Goal: Navigation & Orientation: Find specific page/section

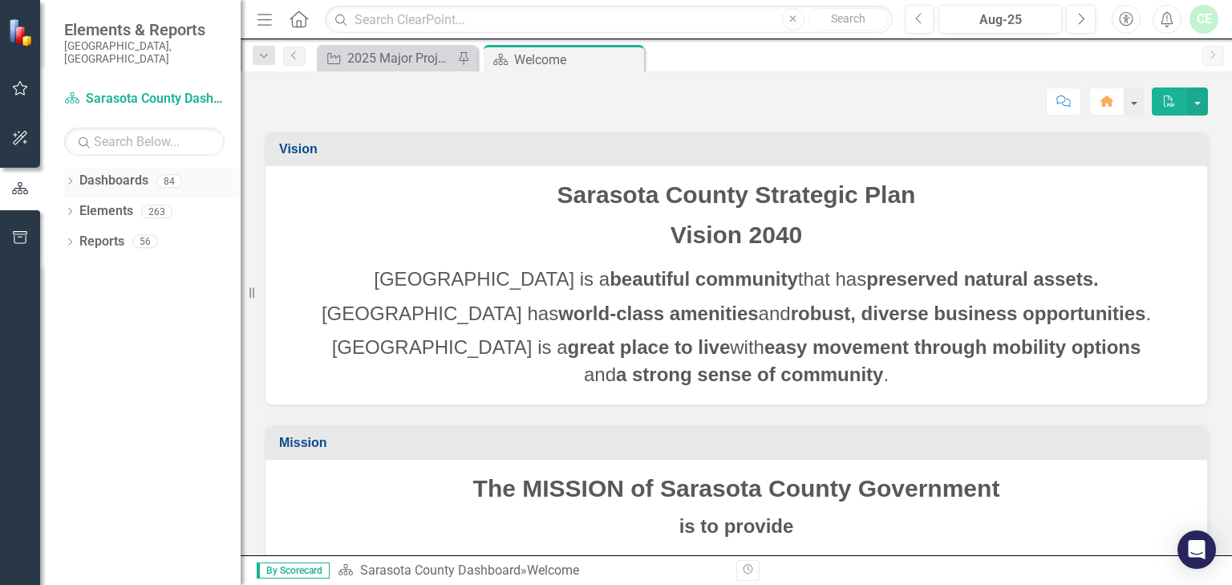
click at [71, 178] on icon "Dropdown" at bounding box center [69, 182] width 11 height 9
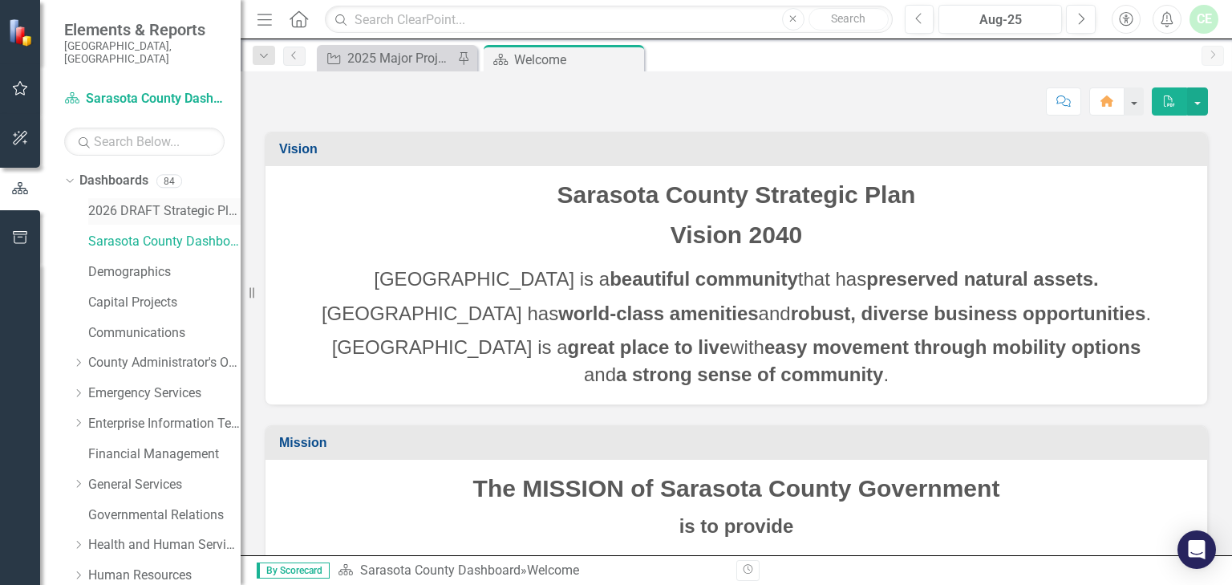
click at [164, 202] on link "2026 DRAFT Strategic Plan" at bounding box center [164, 211] width 152 height 18
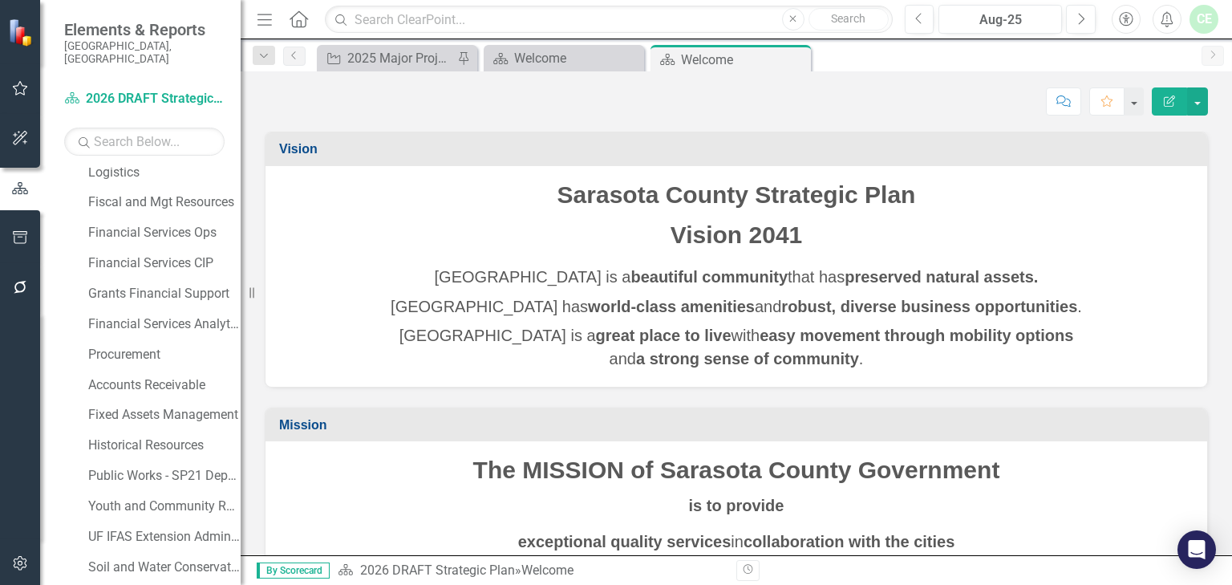
scroll to position [1057, 0]
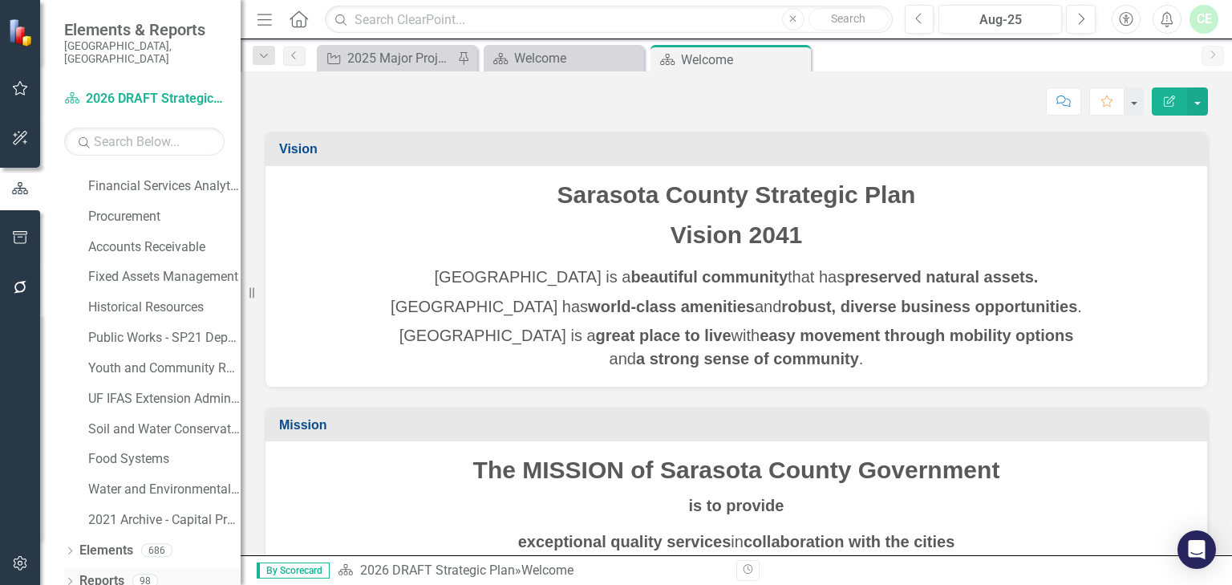
click at [70, 578] on icon "Dropdown" at bounding box center [69, 582] width 11 height 9
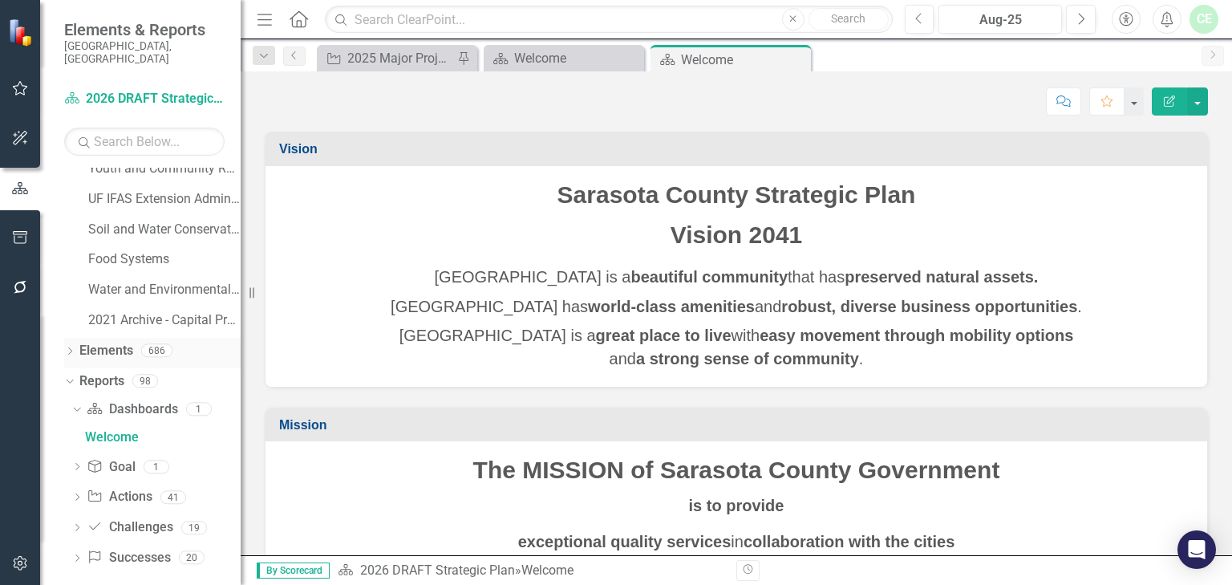
scroll to position [1258, 0]
click at [133, 548] on link "Success Successes" at bounding box center [128, 557] width 83 height 18
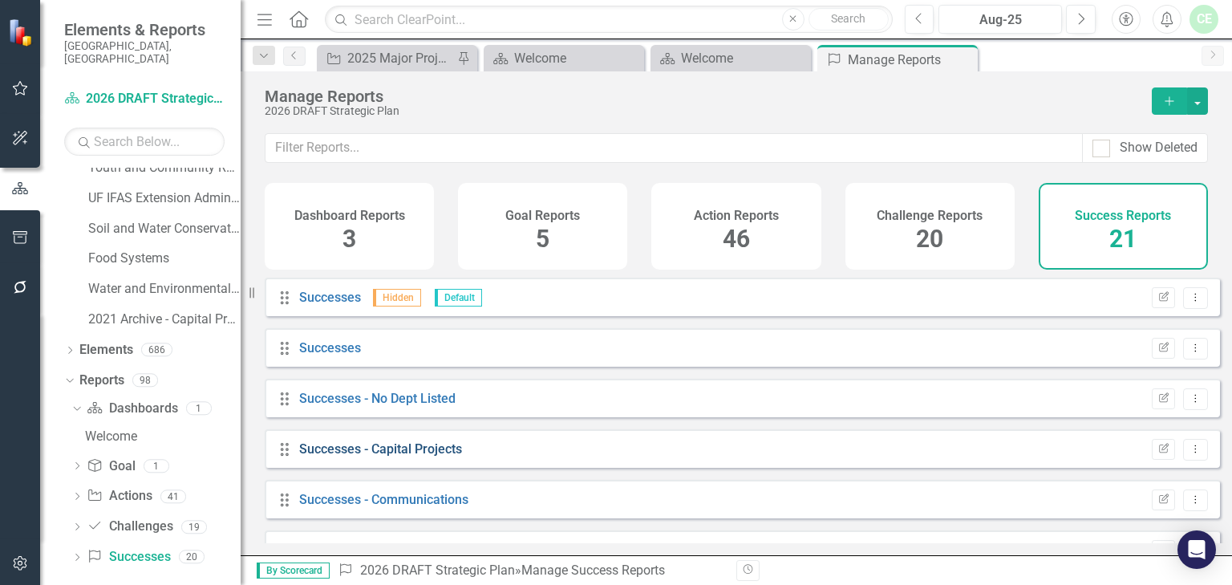
click at [343, 456] on link "Successes - Capital Projects" at bounding box center [380, 448] width 163 height 15
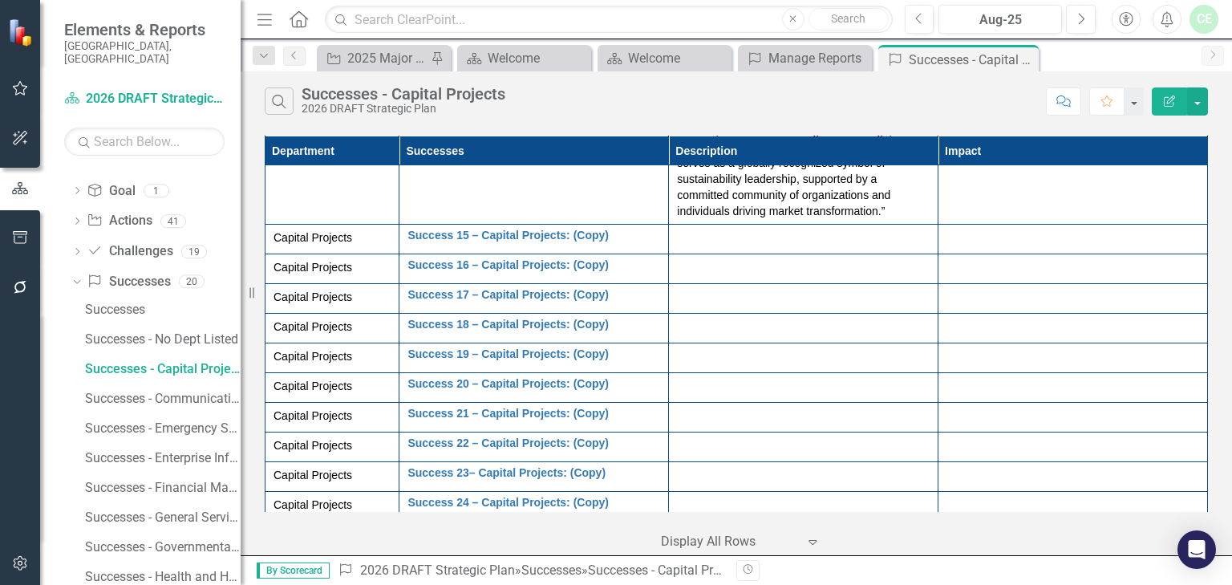
scroll to position [1506, 0]
click at [135, 391] on div "Successes - Communications" at bounding box center [163, 398] width 156 height 14
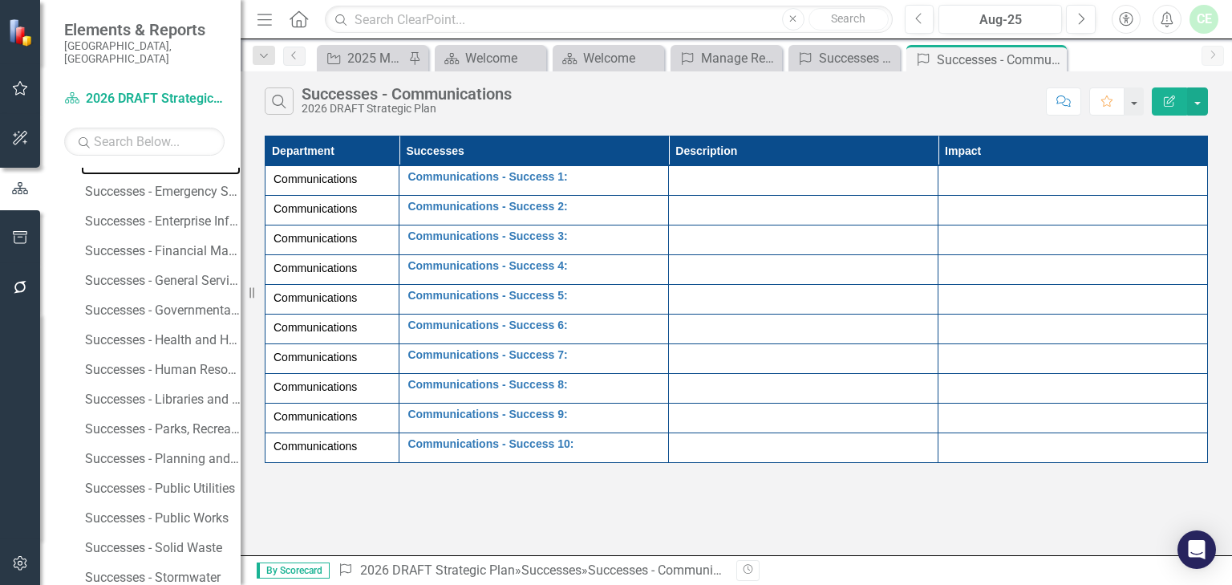
scroll to position [1684, 0]
click at [176, 242] on div "Successes - Emergency Services" at bounding box center [163, 249] width 156 height 14
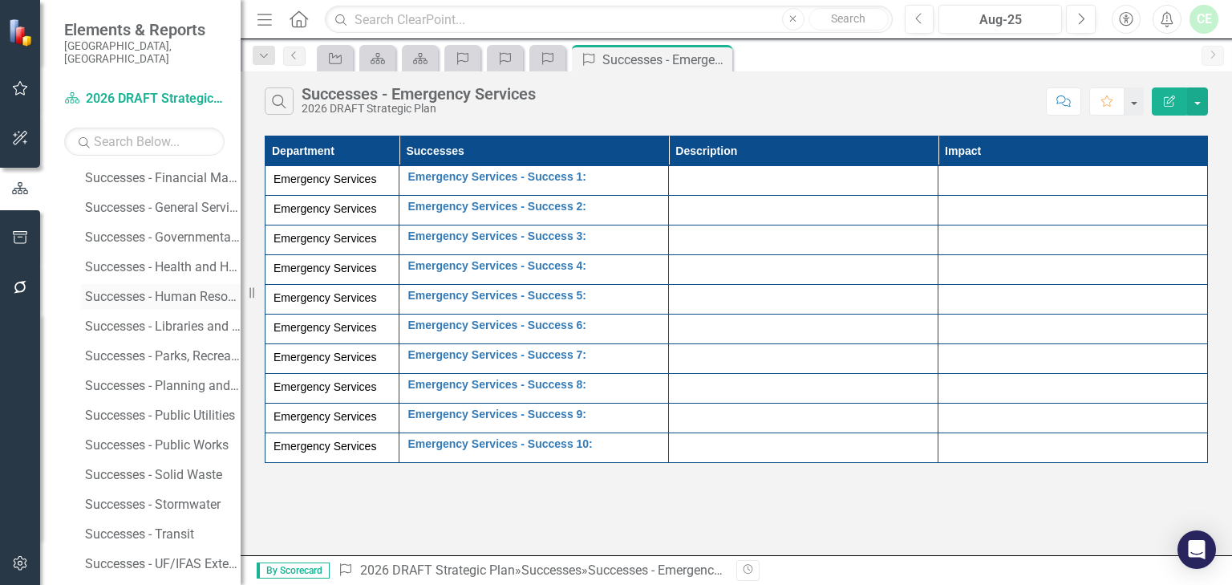
scroll to position [1729, 0]
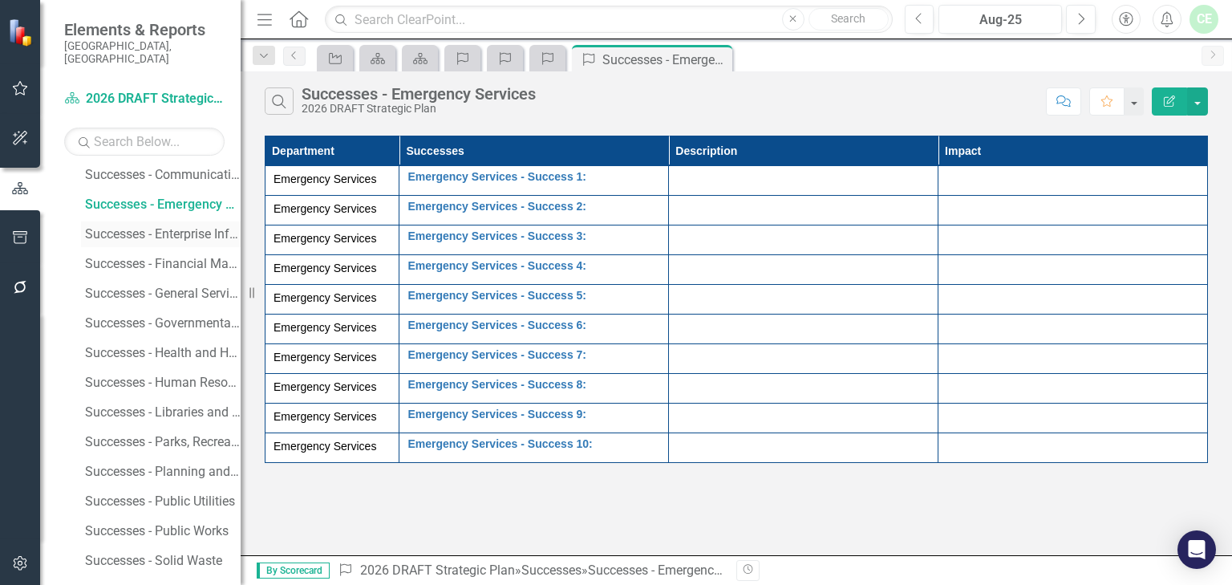
click at [167, 227] on div "Successes - Enterprise Information Technology" at bounding box center [163, 234] width 156 height 14
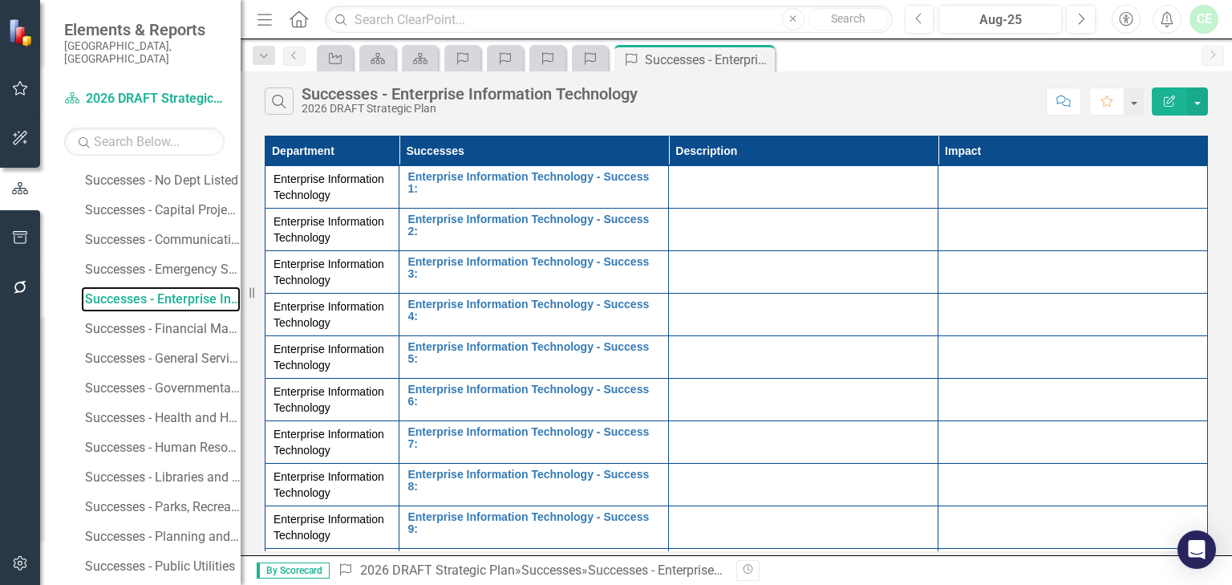
scroll to position [1684, 0]
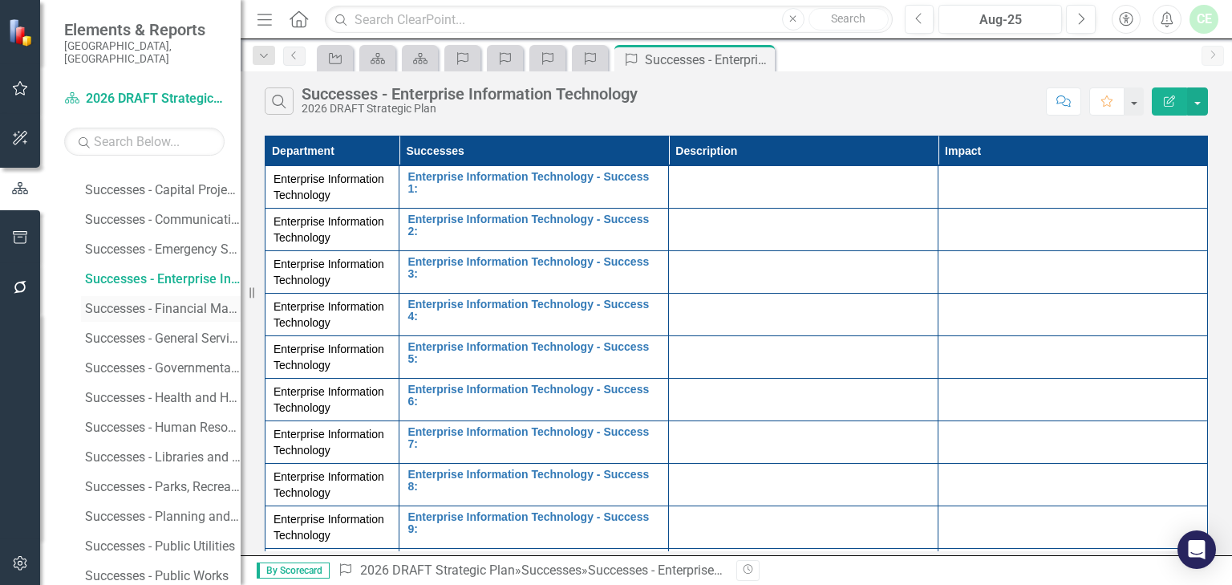
click at [177, 302] on div "Successes - Financial Management" at bounding box center [163, 309] width 156 height 14
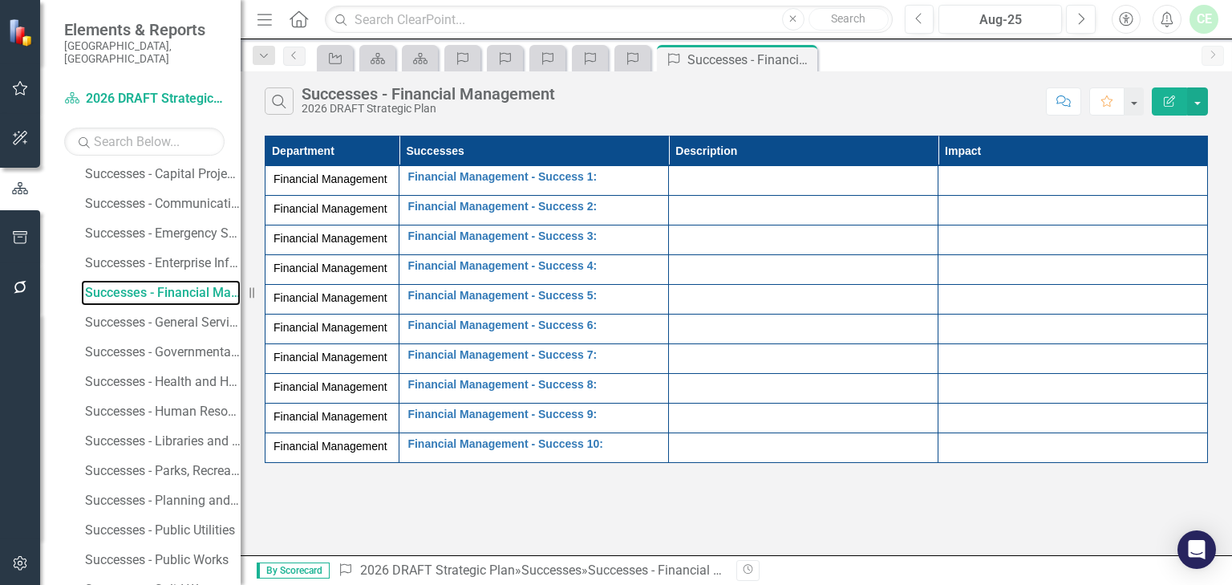
scroll to position [1711, 0]
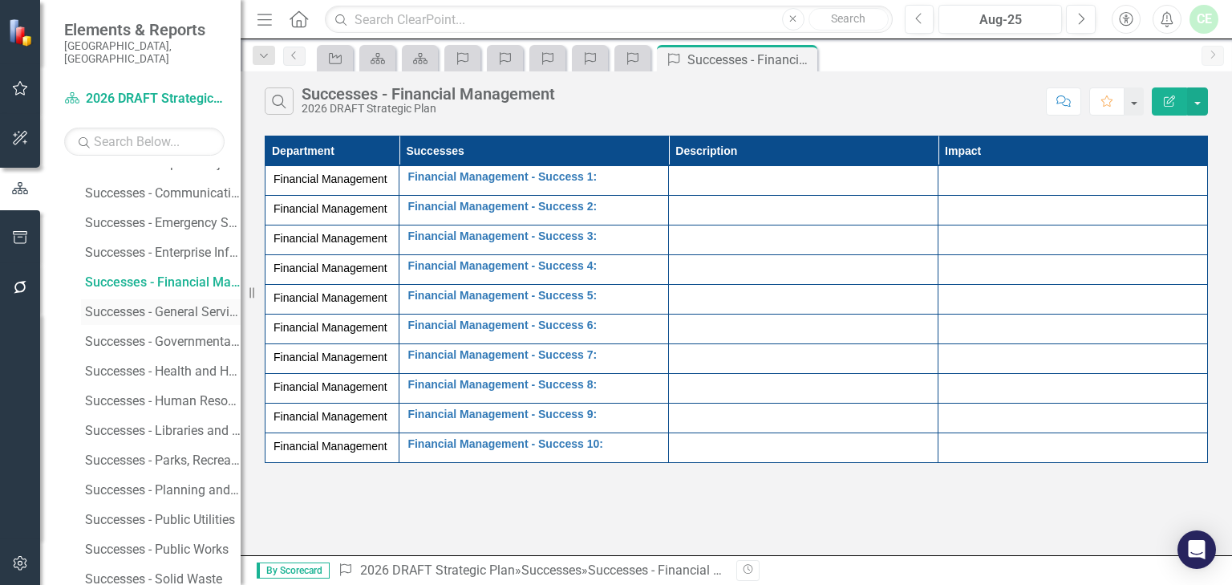
click at [191, 305] on div "Successes - General Services" at bounding box center [163, 312] width 156 height 14
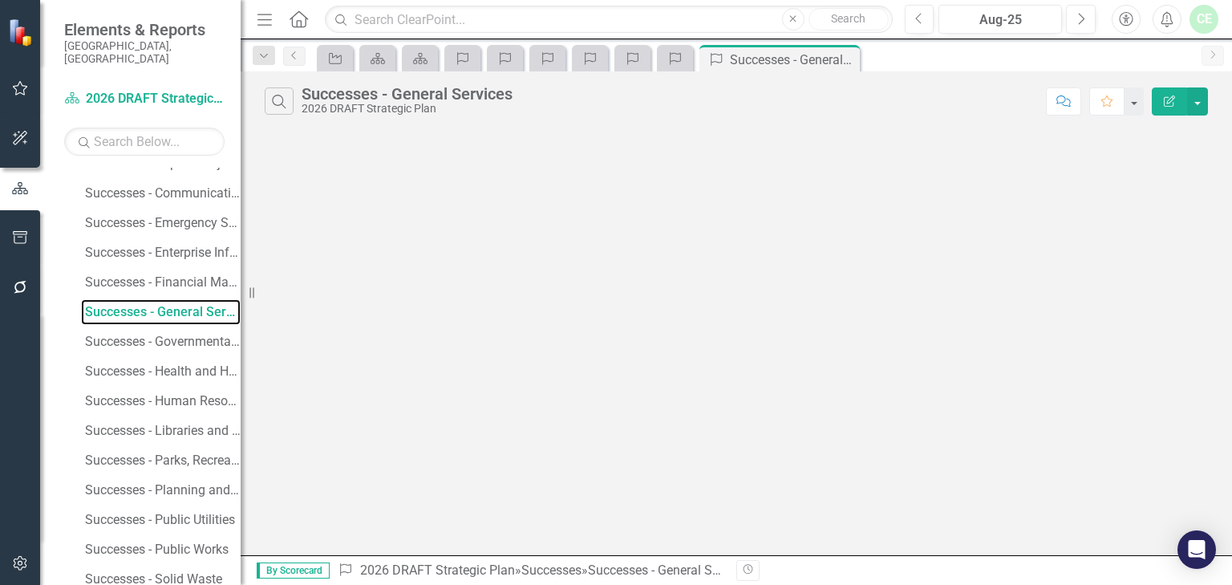
scroll to position [1437, 0]
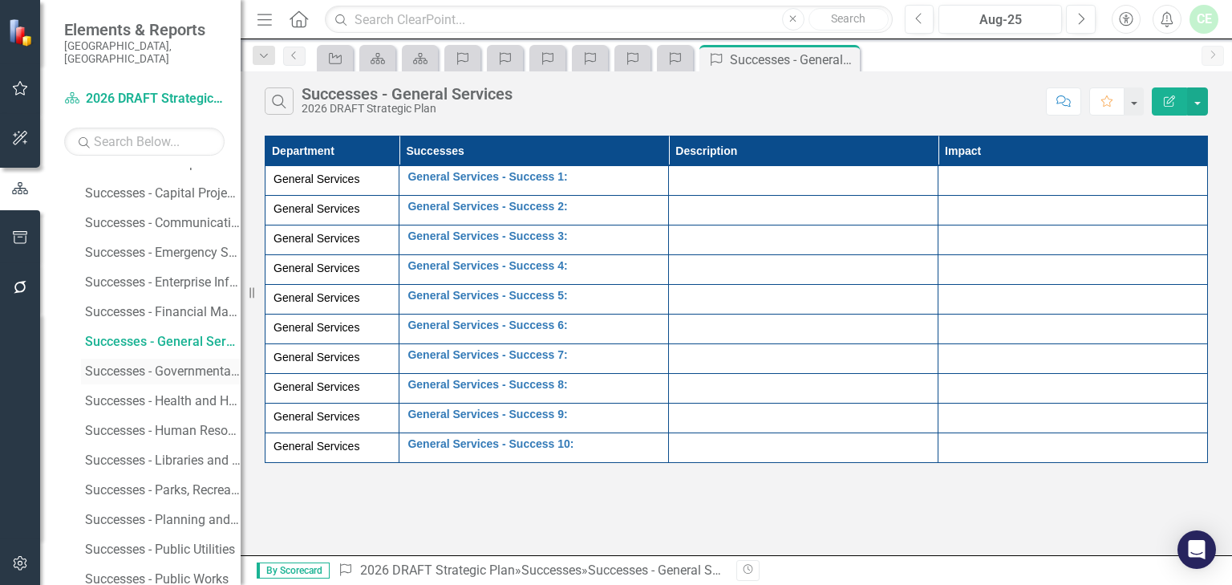
click at [176, 364] on div "Successes - Governmental Relations" at bounding box center [163, 371] width 156 height 14
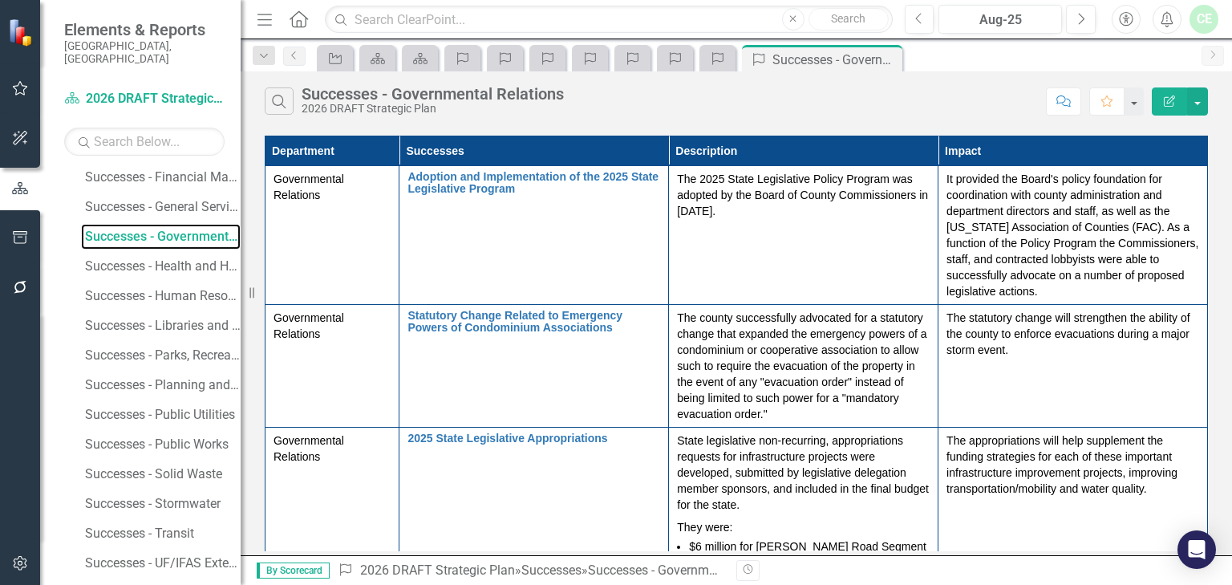
scroll to position [1822, 0]
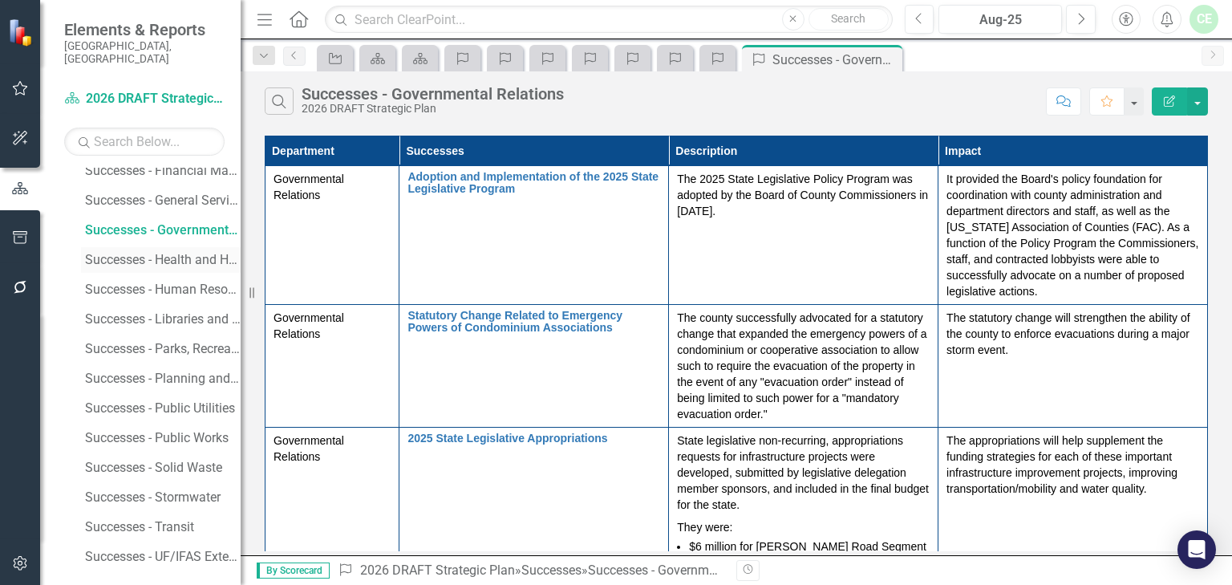
click at [189, 253] on div "Successes - Health and Human Services" at bounding box center [163, 260] width 156 height 14
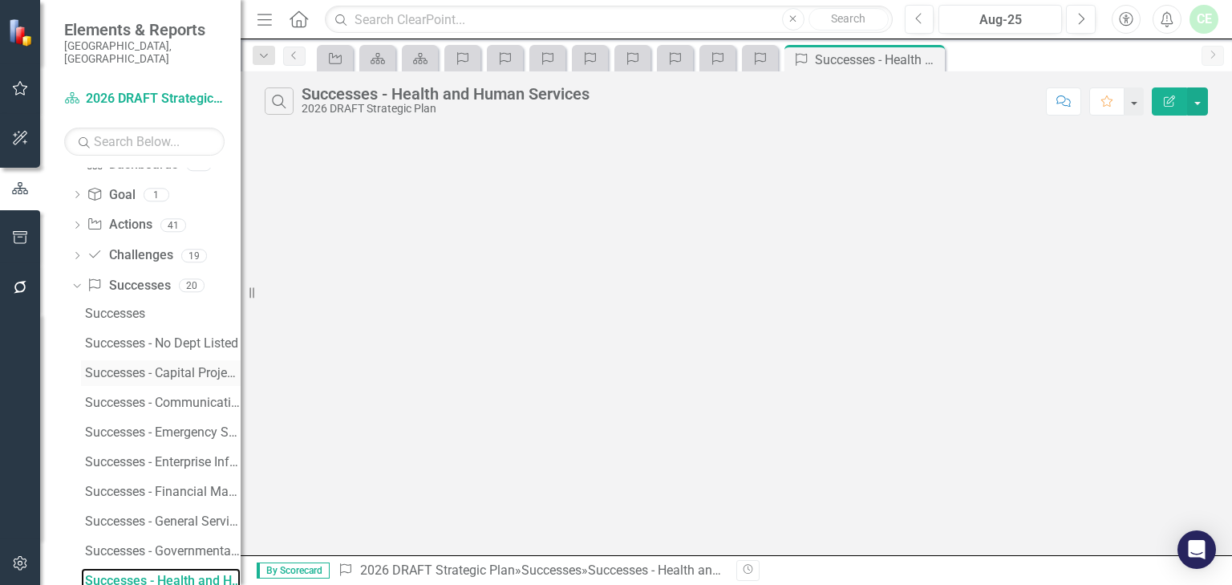
scroll to position [1497, 0]
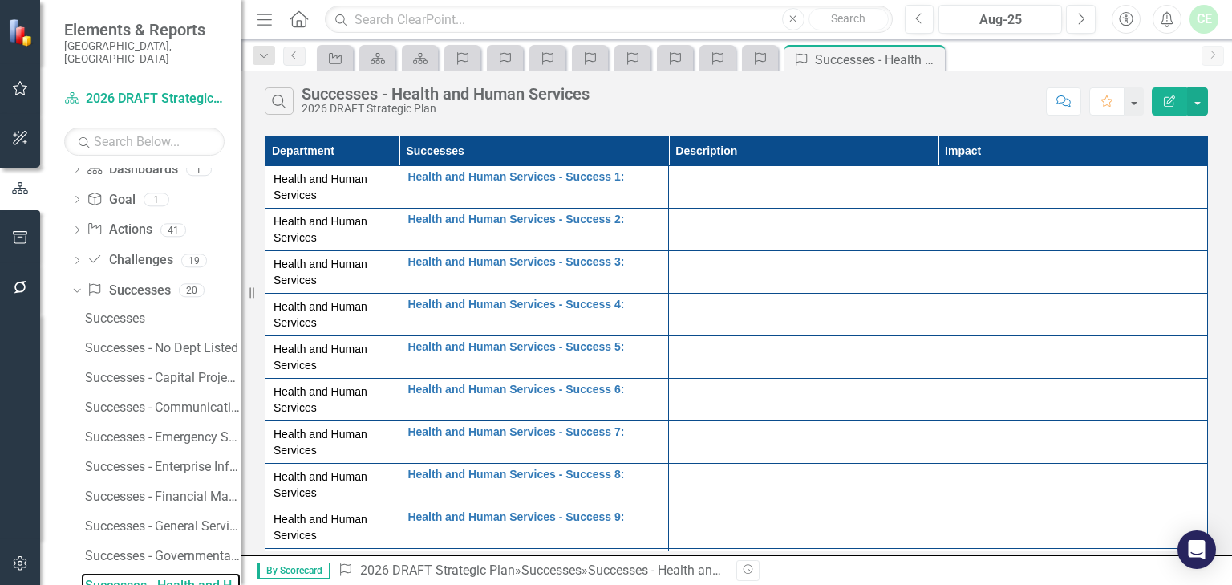
click at [238, 465] on div "Elements & Reports [GEOGRAPHIC_DATA], [GEOGRAPHIC_DATA] Dashboard 2026 DRAFT St…" at bounding box center [120, 292] width 241 height 585
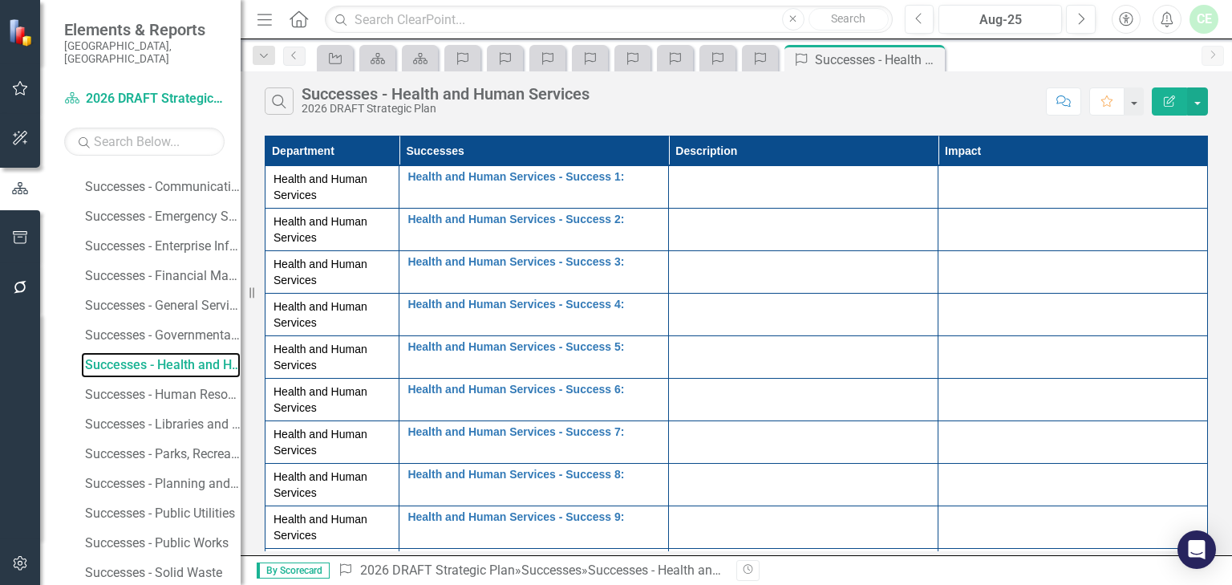
scroll to position [1748, 0]
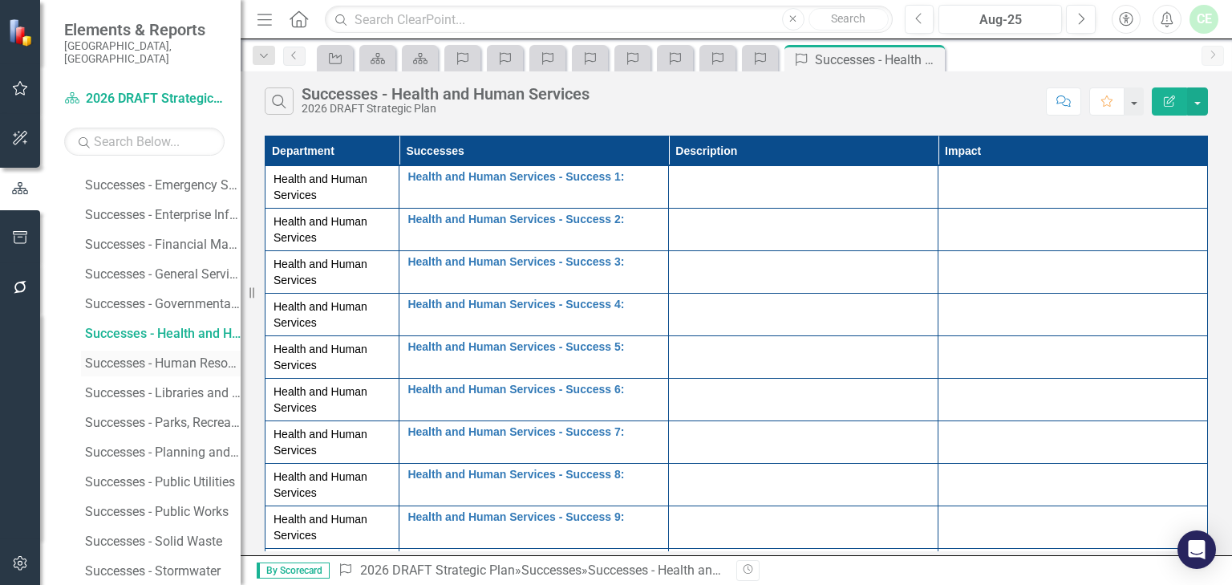
click at [180, 356] on div "Successes - Human Resources" at bounding box center [163, 363] width 156 height 14
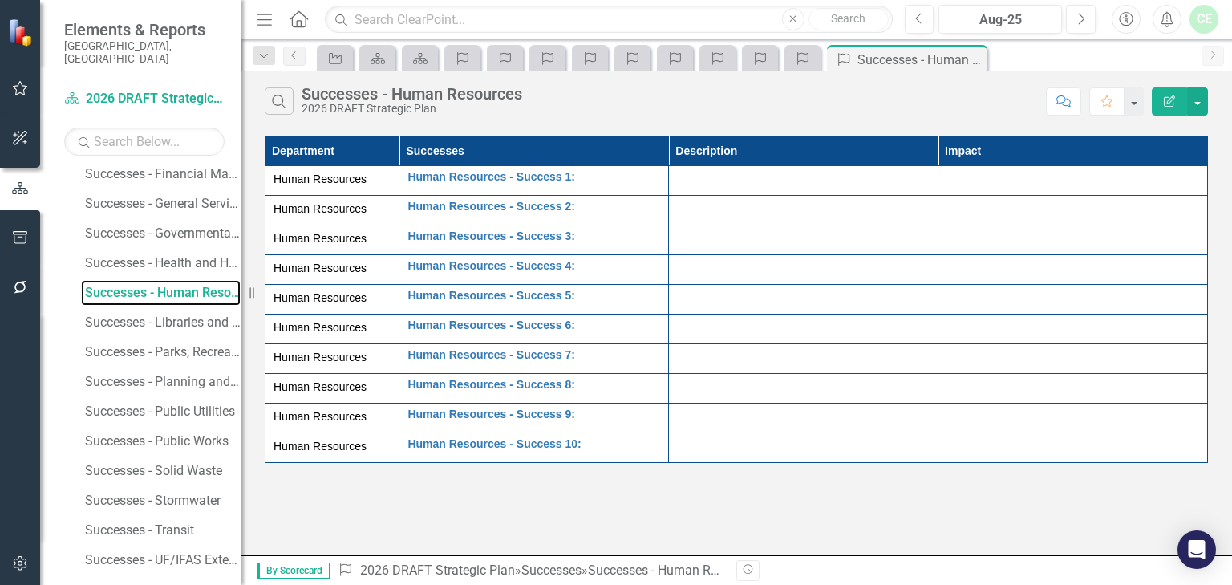
scroll to position [1822, 0]
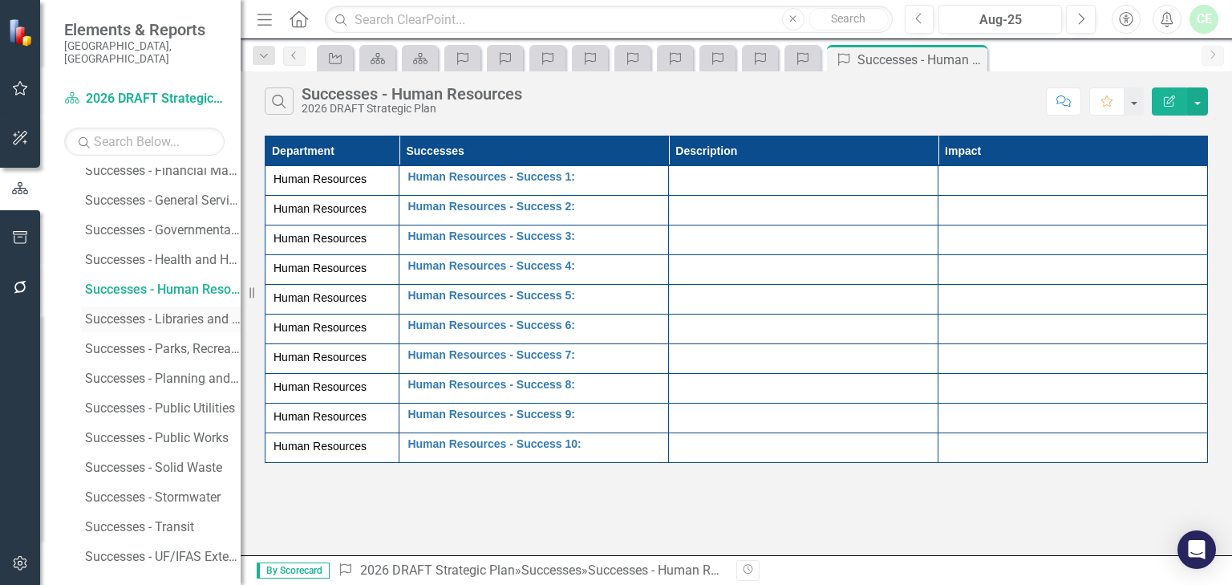
click at [177, 312] on div "Successes - Libraries and Historical Resources" at bounding box center [163, 319] width 156 height 14
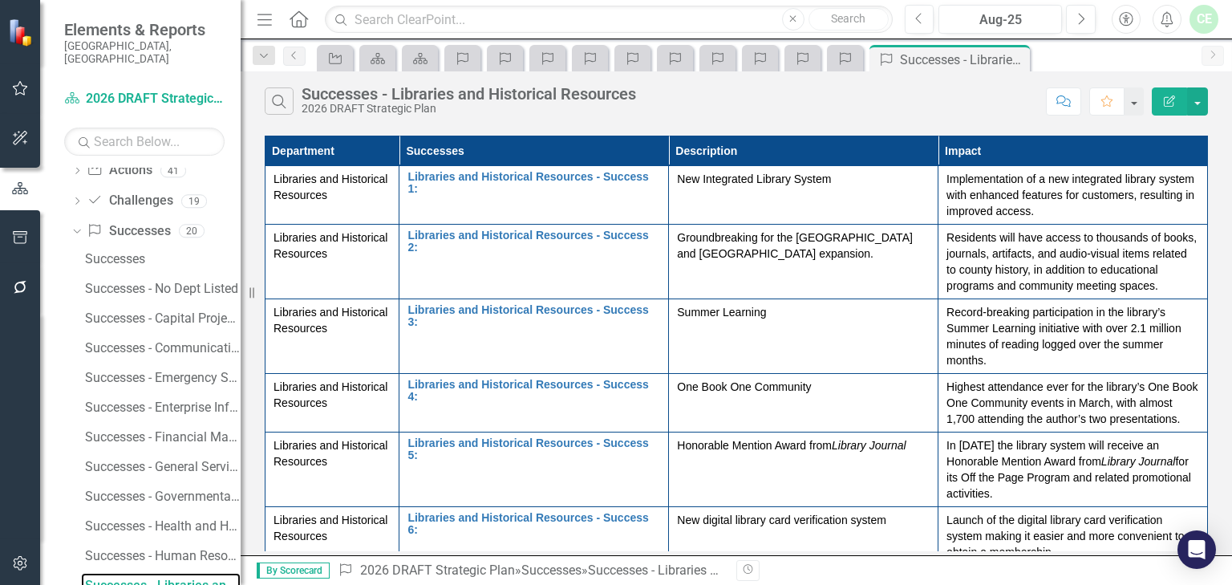
scroll to position [1822, 0]
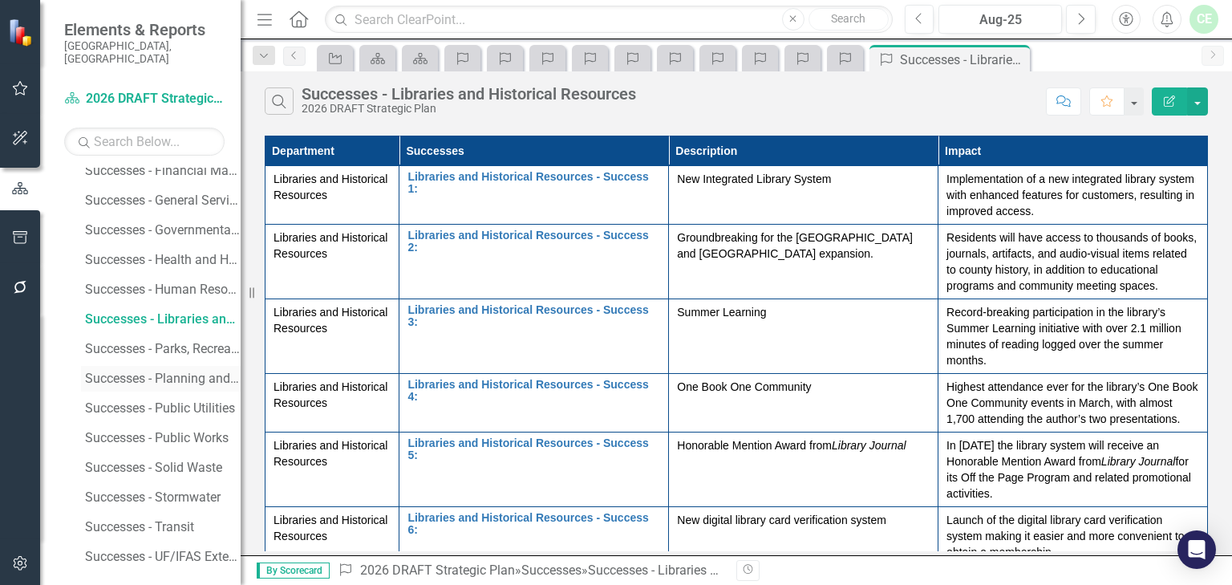
click at [168, 371] on div "Successes - Planning and Development Services" at bounding box center [163, 378] width 156 height 14
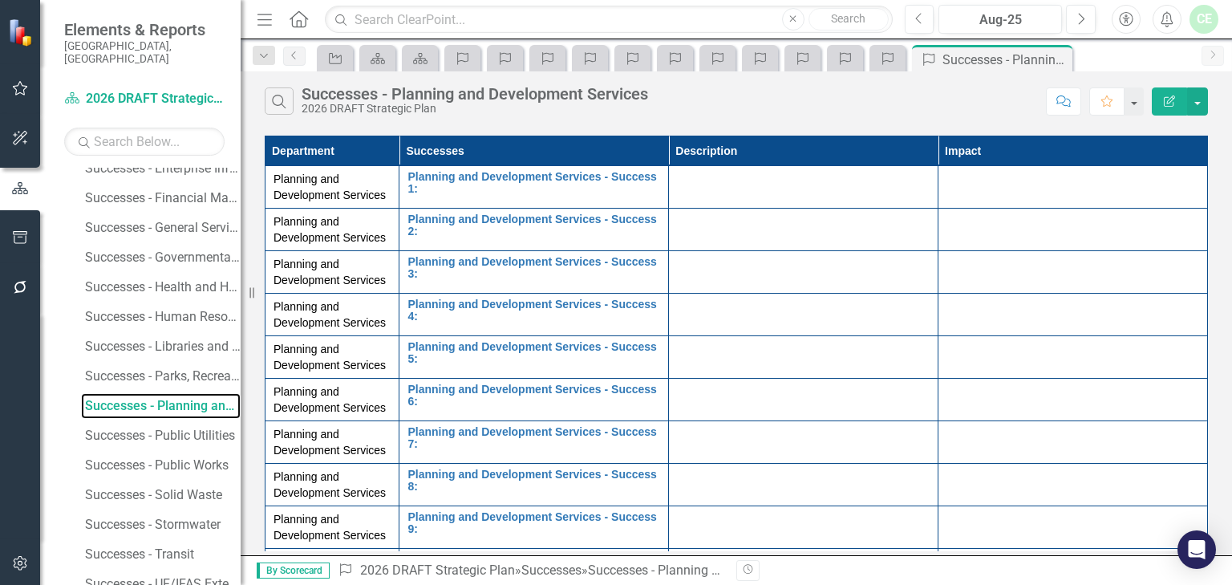
scroll to position [1822, 0]
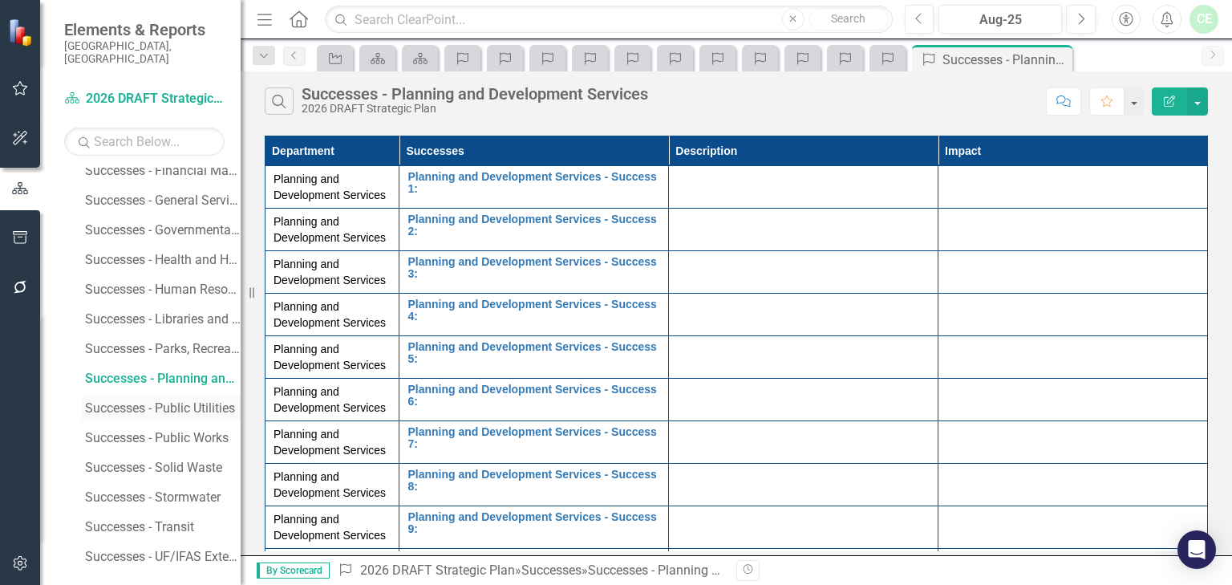
click at [186, 401] on div "Successes - Public Utilities" at bounding box center [163, 408] width 156 height 14
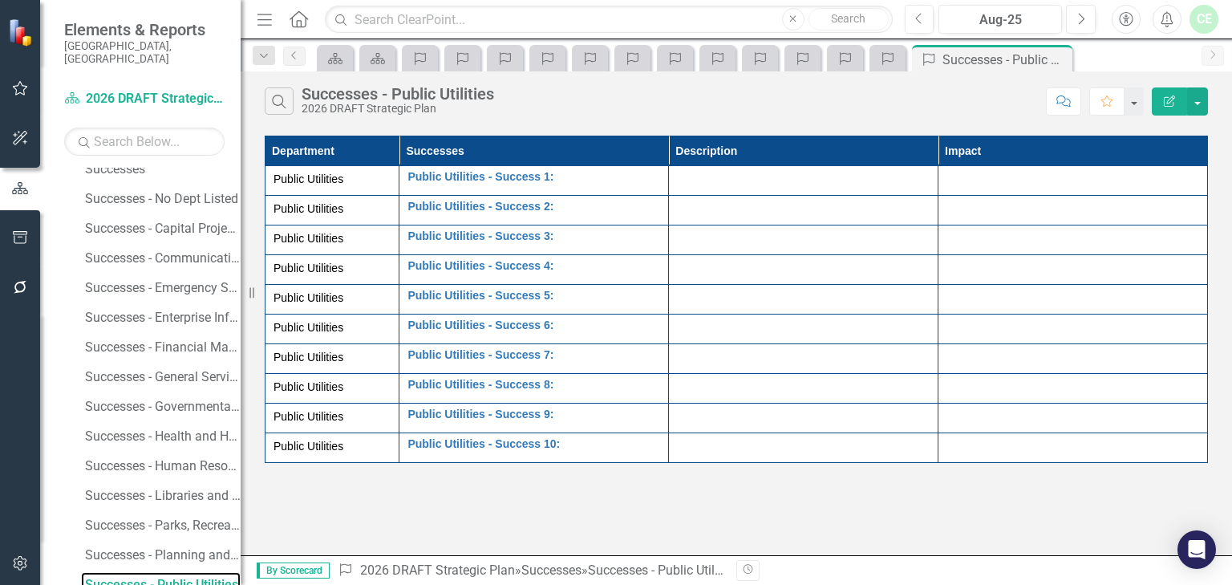
scroll to position [1822, 0]
click at [183, 425] on link "Successes - Public Works" at bounding box center [161, 438] width 160 height 26
click at [176, 460] on div "Successes - Solid Waste" at bounding box center [163, 467] width 156 height 14
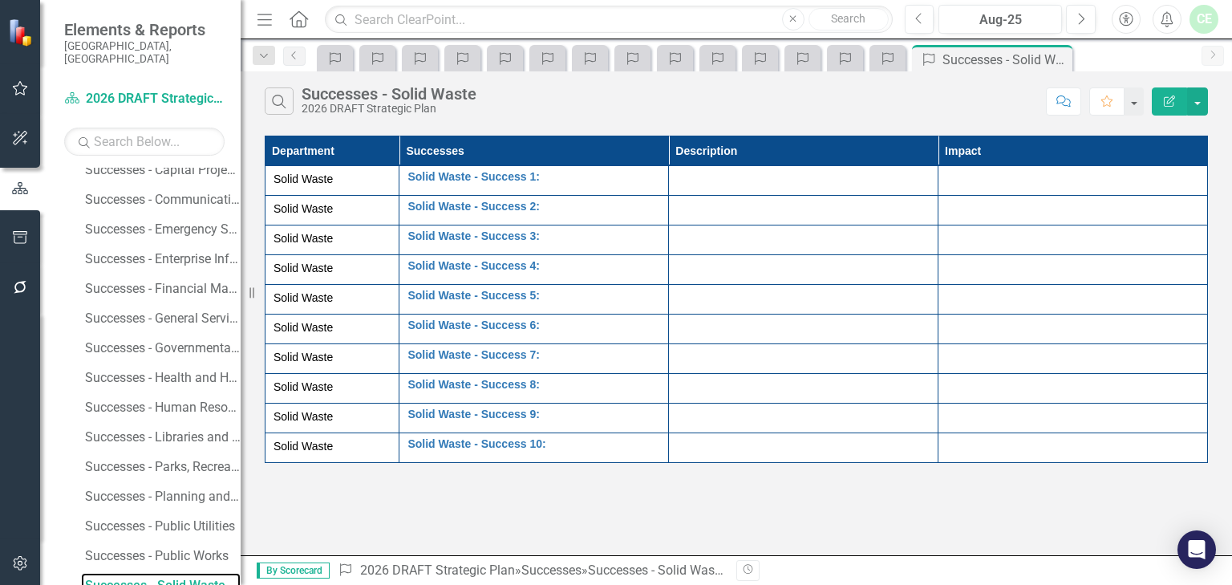
scroll to position [1822, 0]
drag, startPoint x: 186, startPoint y: 486, endPoint x: 225, endPoint y: 500, distance: 41.1
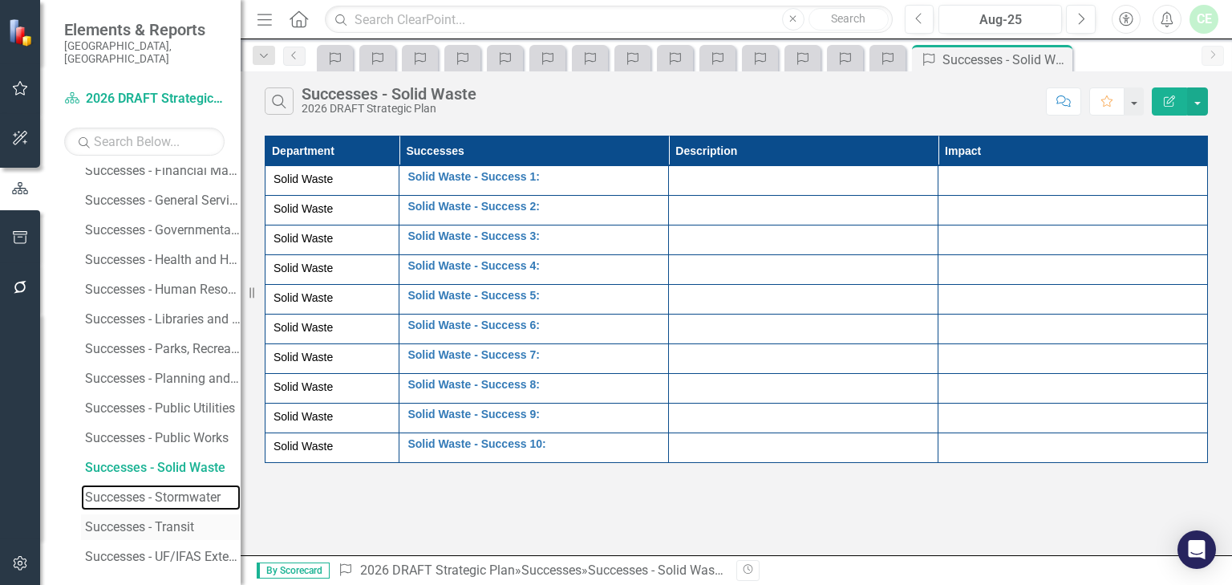
click at [187, 490] on div "Successes - Stormwater" at bounding box center [163, 497] width 156 height 14
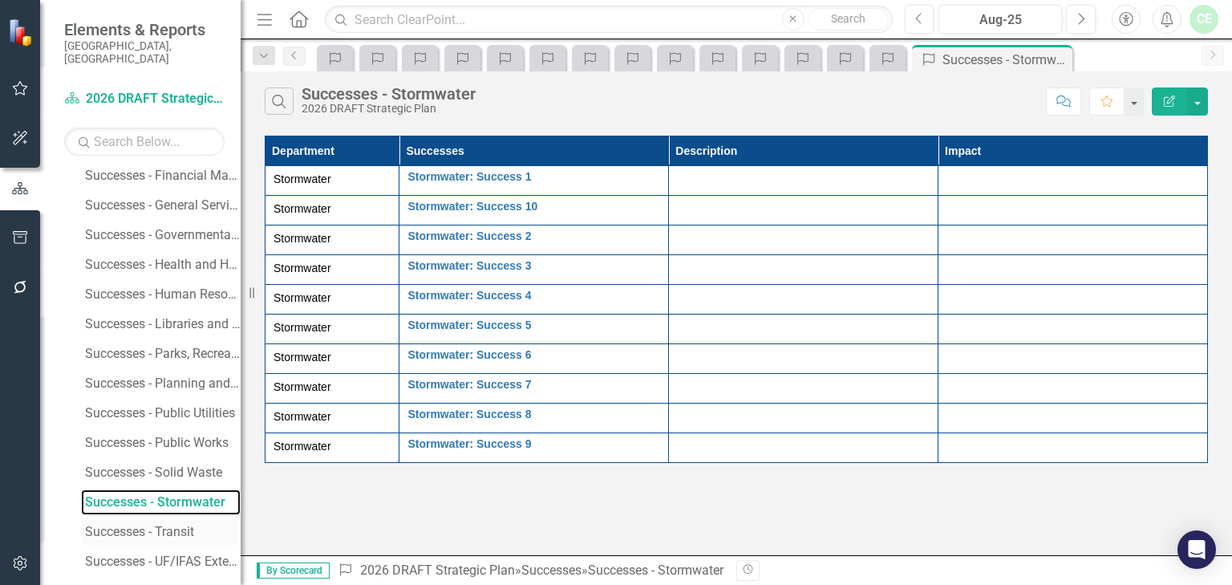
scroll to position [1822, 0]
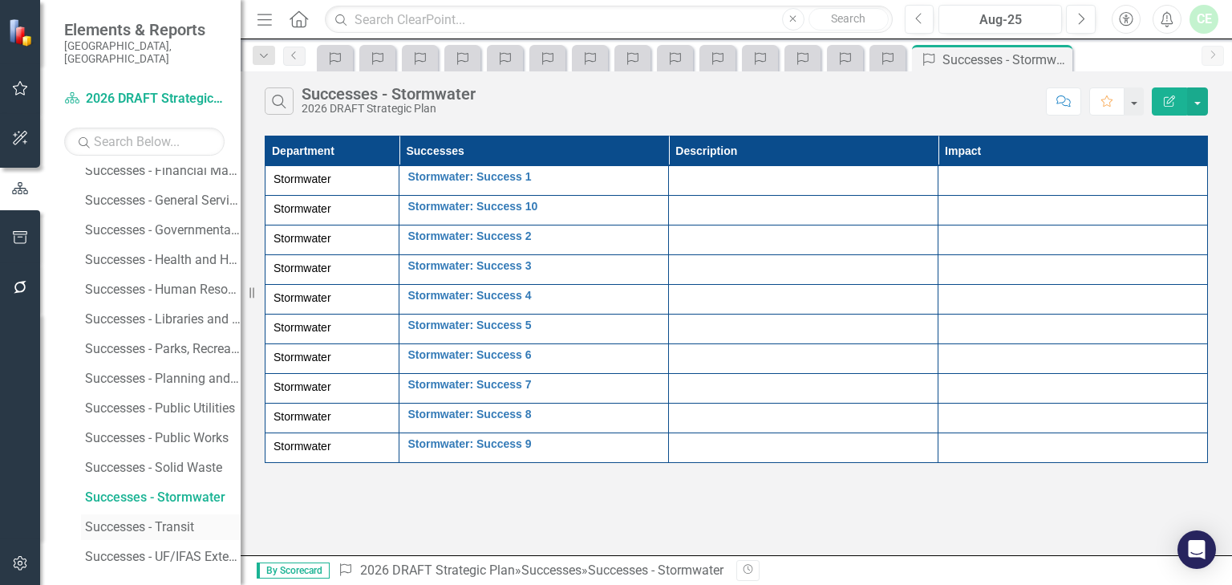
click at [186, 520] on div "Successes - Transit" at bounding box center [163, 527] width 156 height 14
